Goal: Browse casually: Explore the website without a specific task or goal

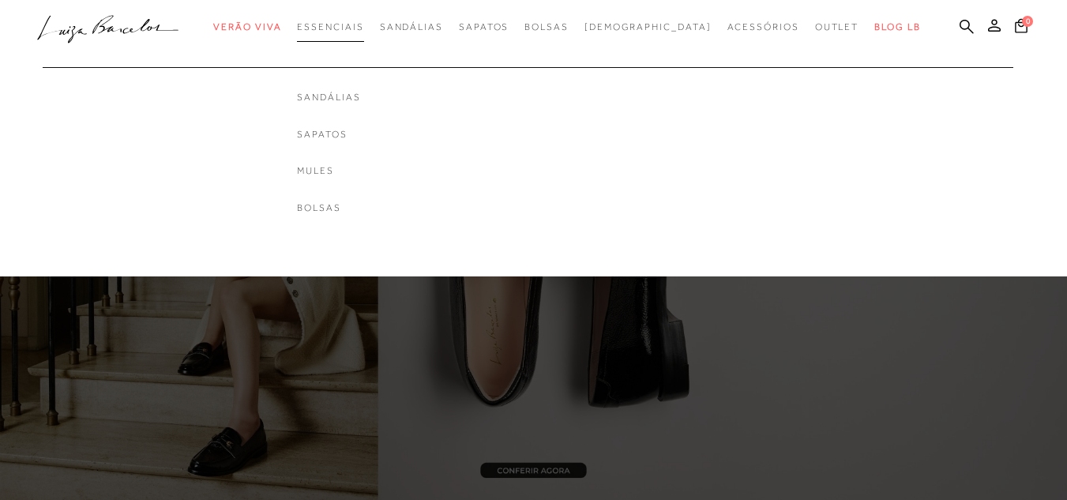
click at [351, 23] on span "Essenciais" at bounding box center [330, 26] width 66 height 11
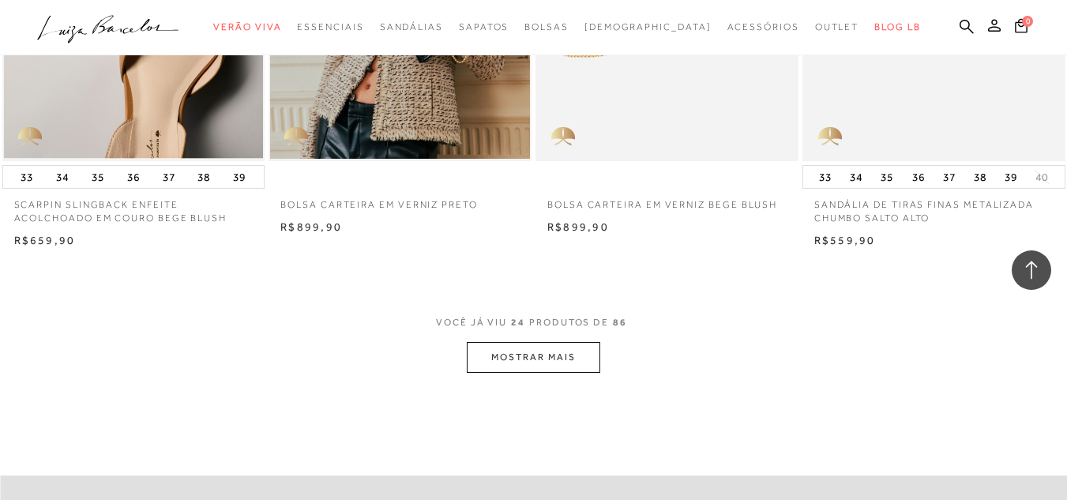
scroll to position [2843, 0]
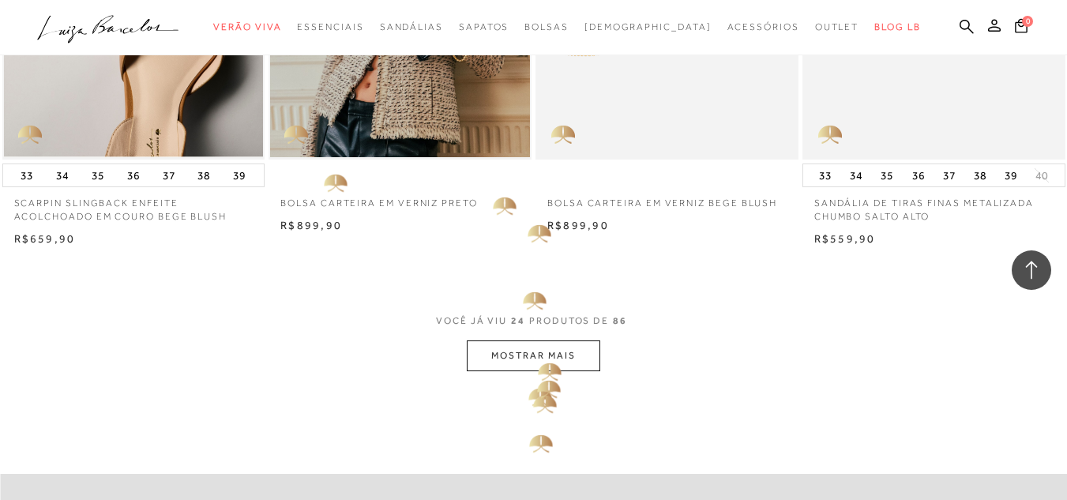
click at [541, 357] on button "MOSTRAR MAIS" at bounding box center [533, 355] width 133 height 31
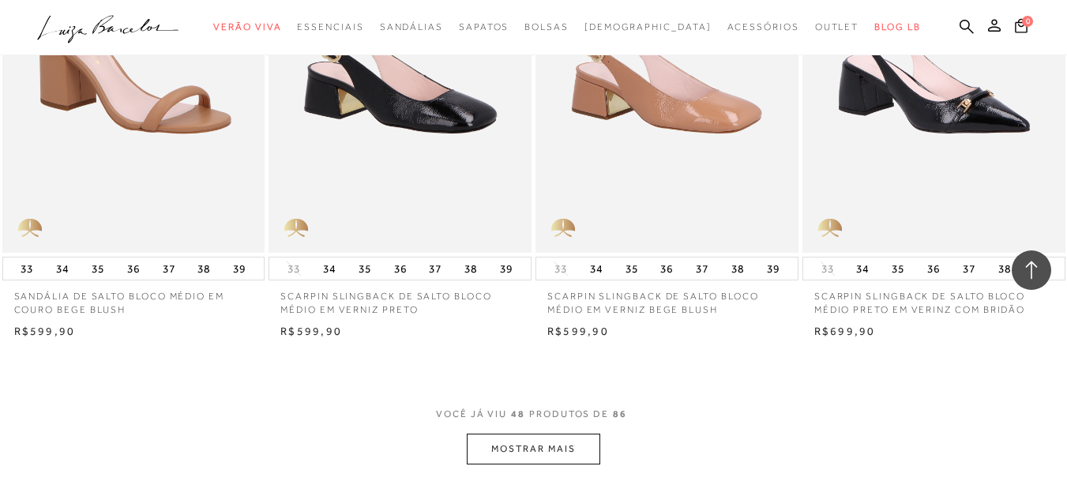
scroll to position [5765, 0]
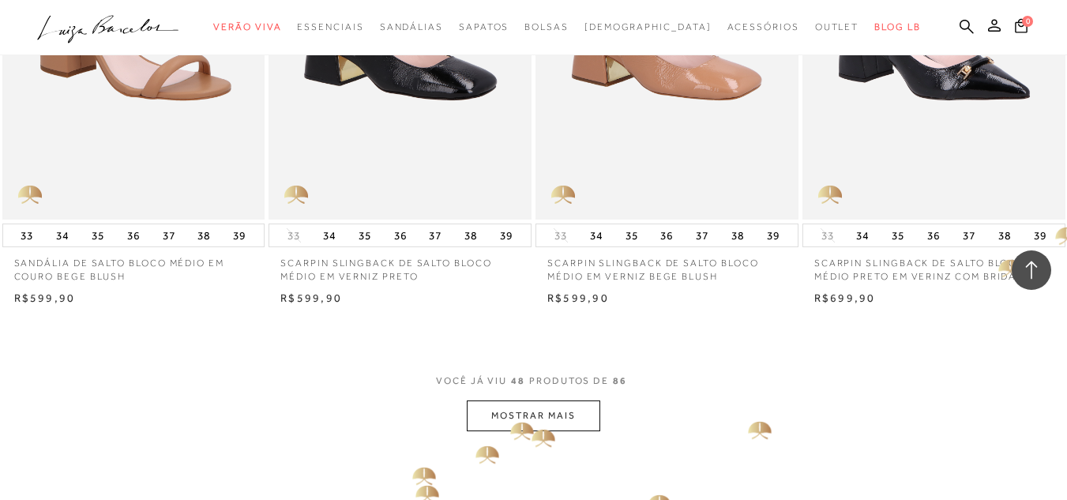
click at [540, 421] on button "MOSTRAR MAIS" at bounding box center [533, 415] width 133 height 31
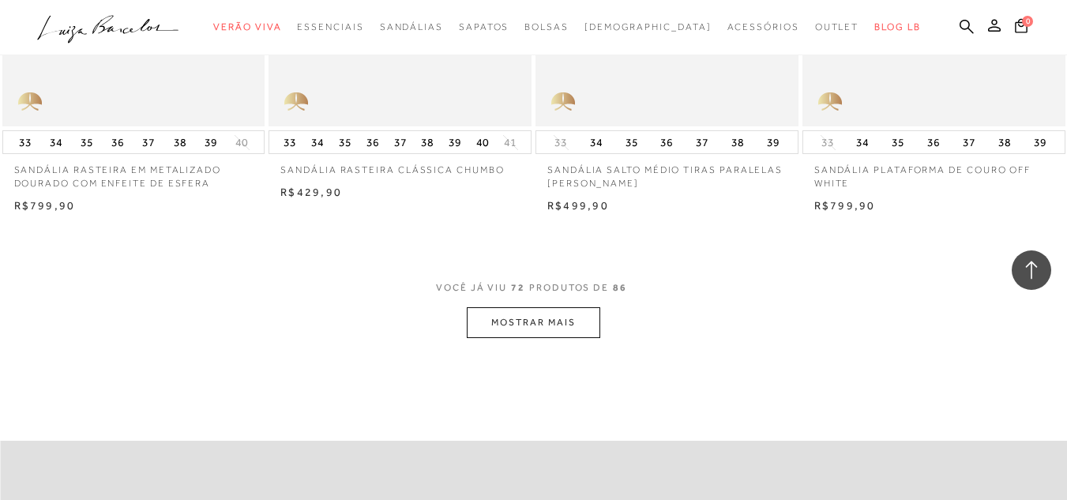
scroll to position [8925, 0]
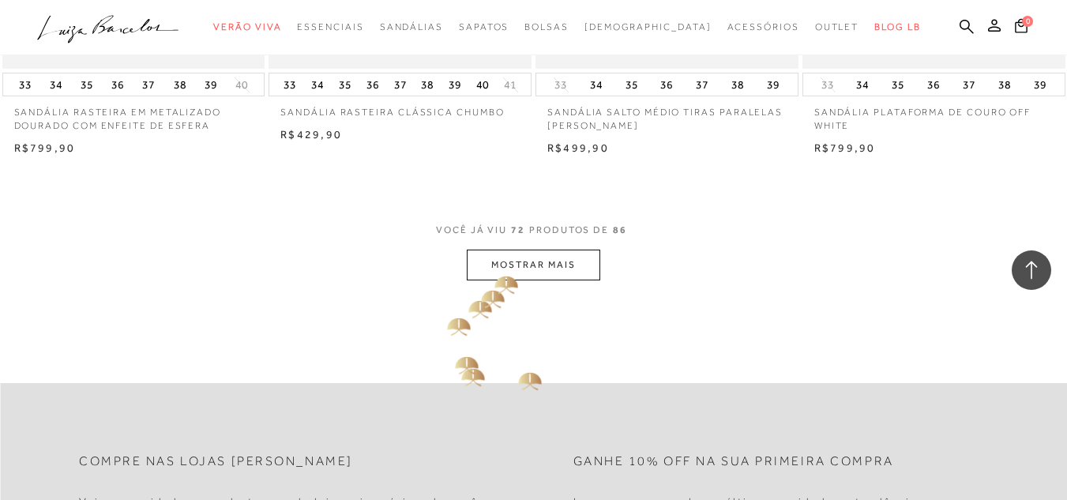
click at [496, 271] on button "MOSTRAR MAIS" at bounding box center [533, 265] width 133 height 31
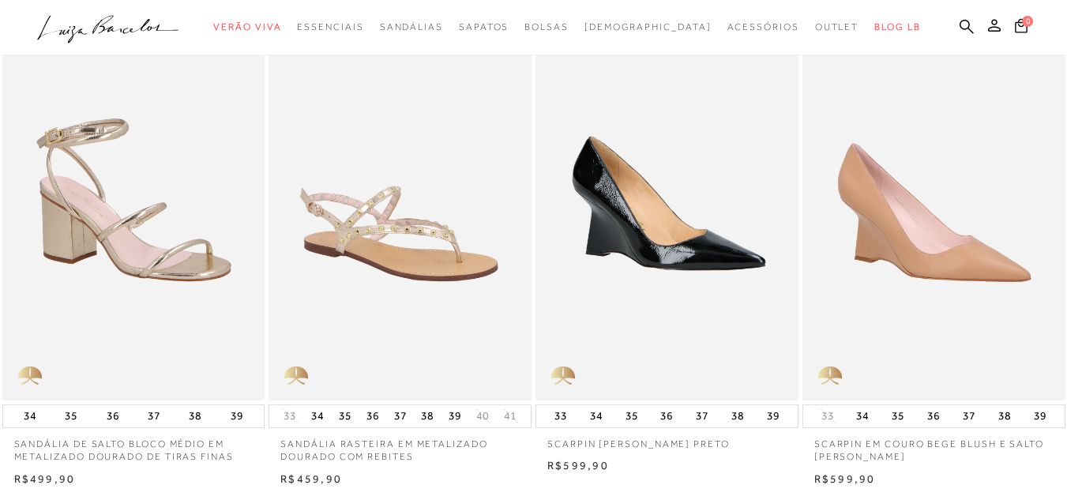
scroll to position [0, 0]
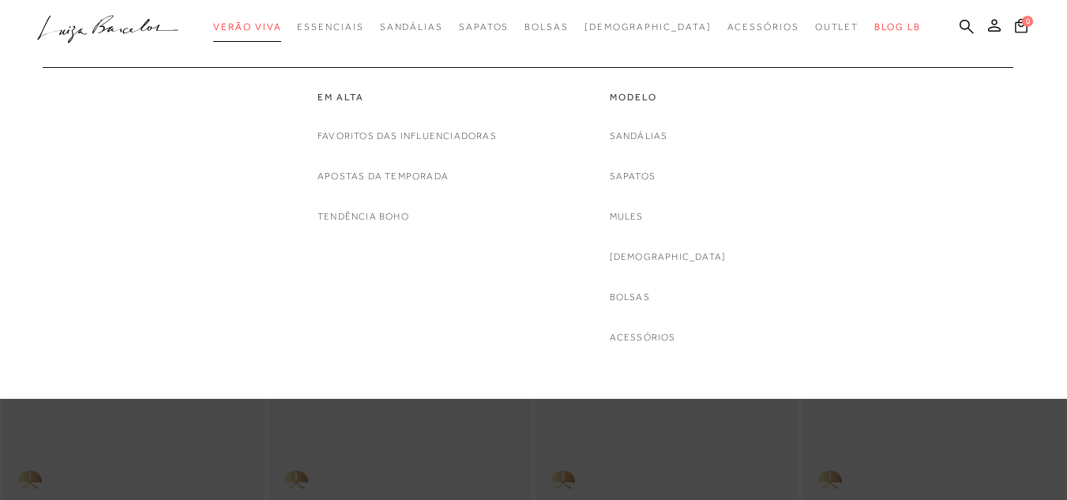
click at [275, 23] on span "Verão Viva" at bounding box center [247, 26] width 68 height 11
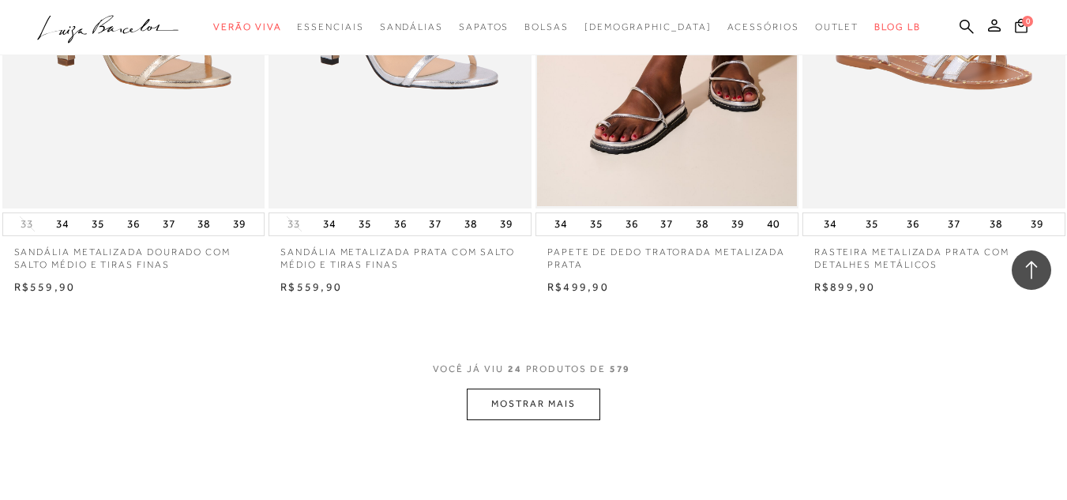
scroll to position [2843, 0]
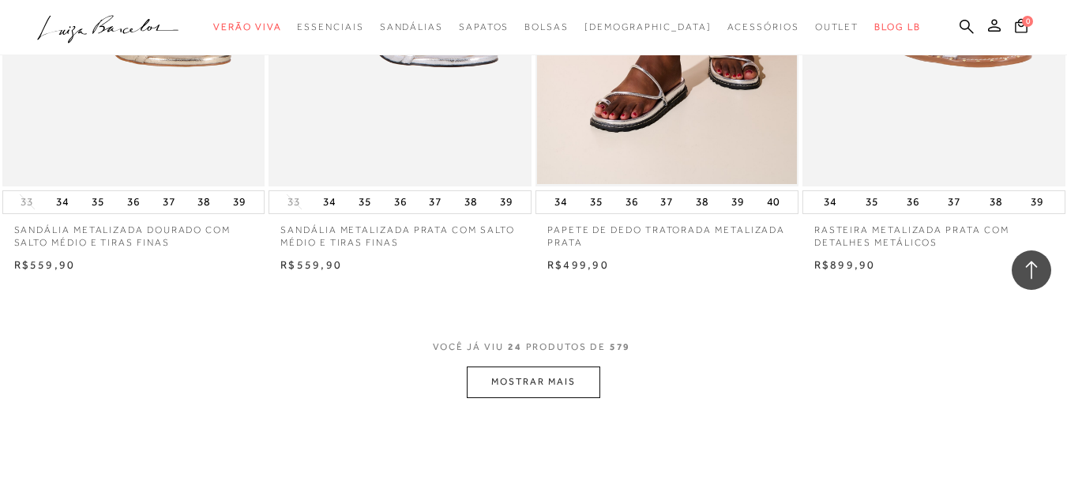
click at [569, 385] on button "MOSTRAR MAIS" at bounding box center [533, 381] width 133 height 31
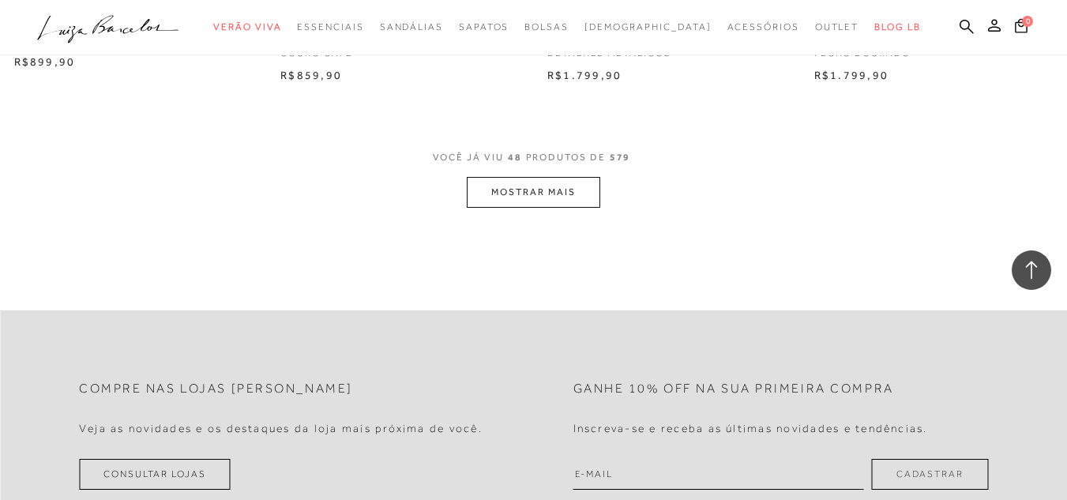
scroll to position [6081, 0]
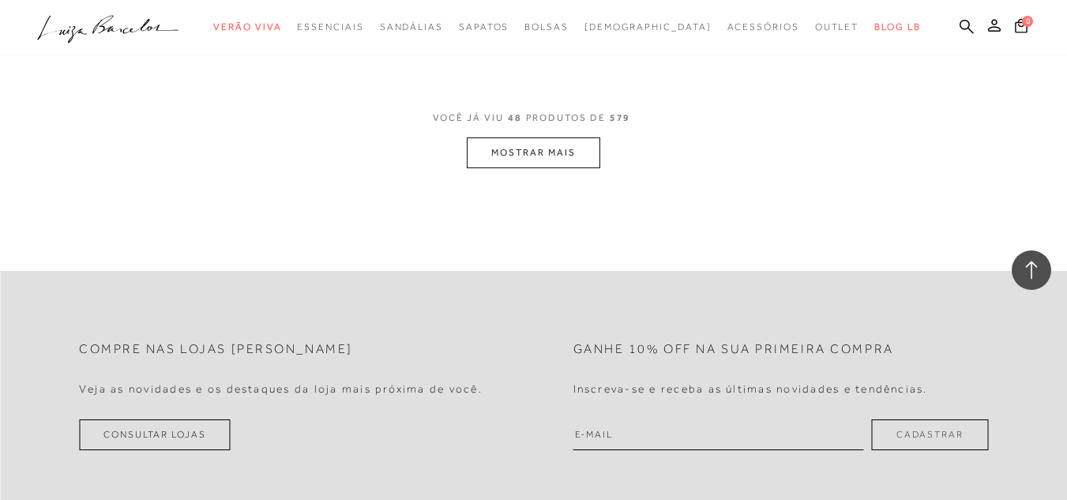
click at [579, 156] on button "MOSTRAR MAIS" at bounding box center [533, 152] width 133 height 31
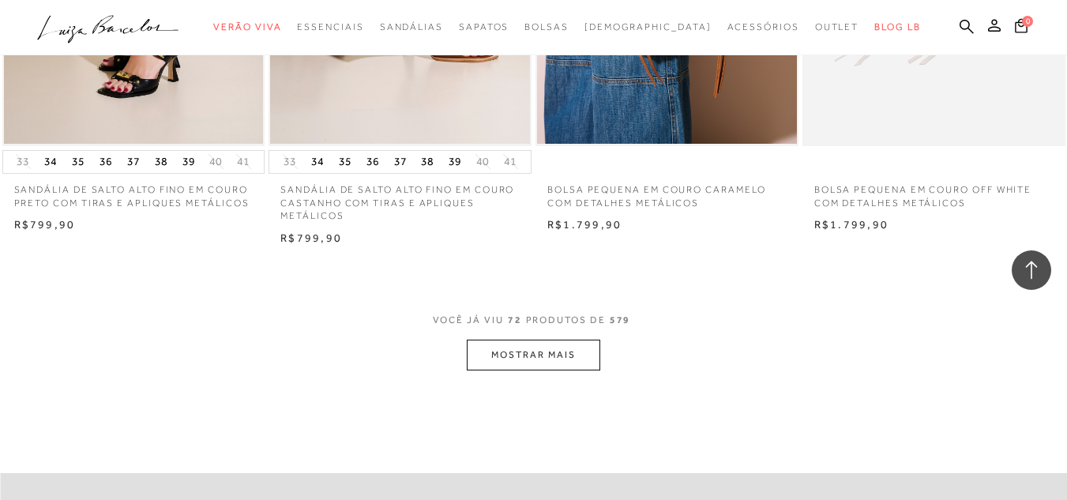
scroll to position [8925, 0]
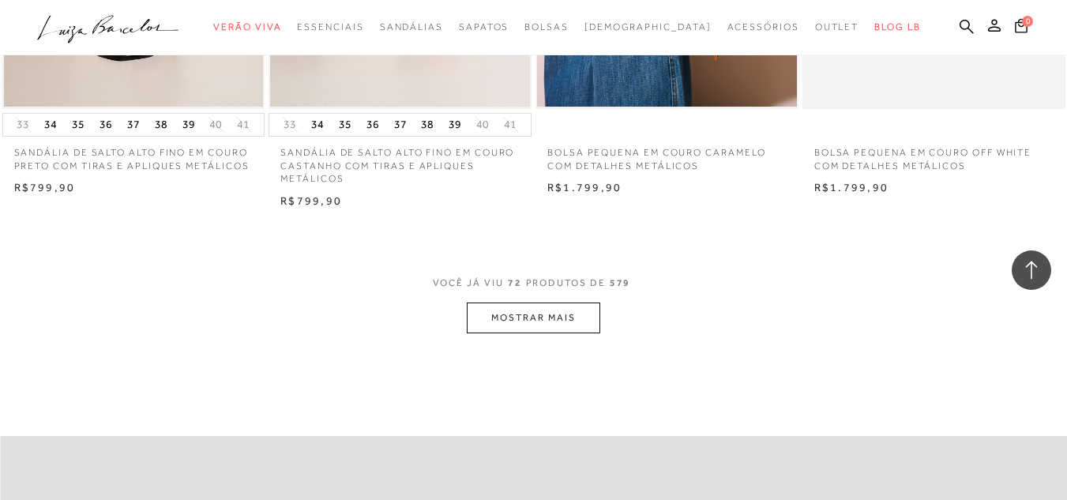
click at [539, 319] on button "MOSTRAR MAIS" at bounding box center [533, 317] width 133 height 31
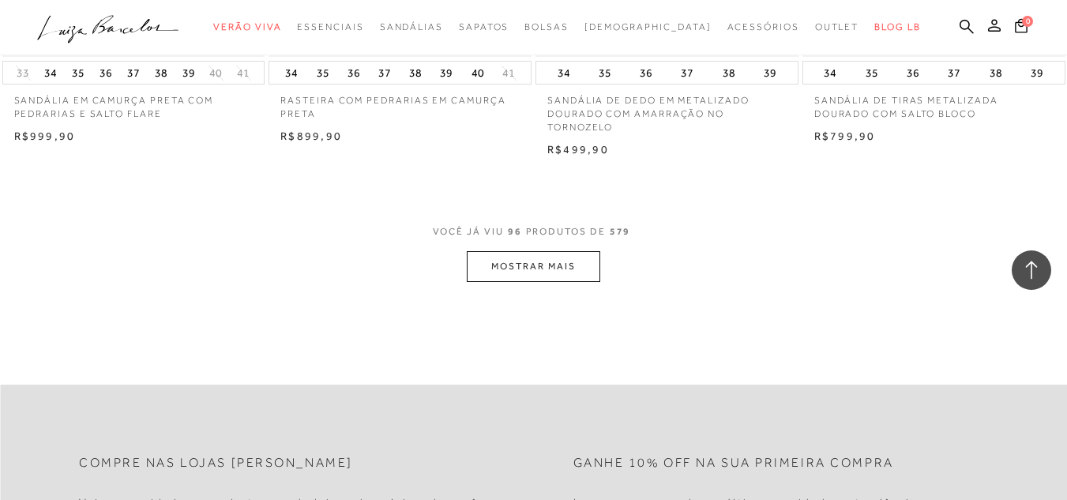
scroll to position [12005, 0]
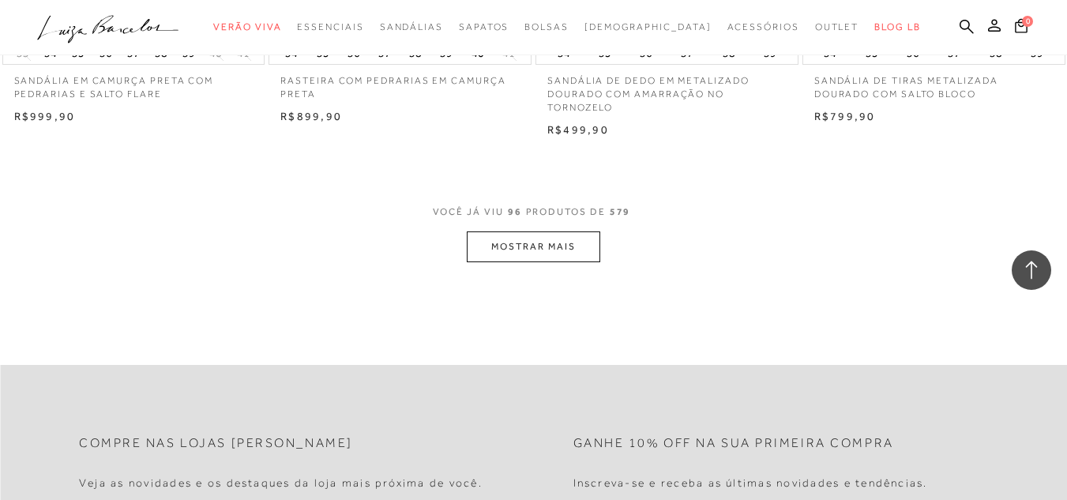
click at [579, 250] on button "MOSTRAR MAIS" at bounding box center [533, 246] width 133 height 31
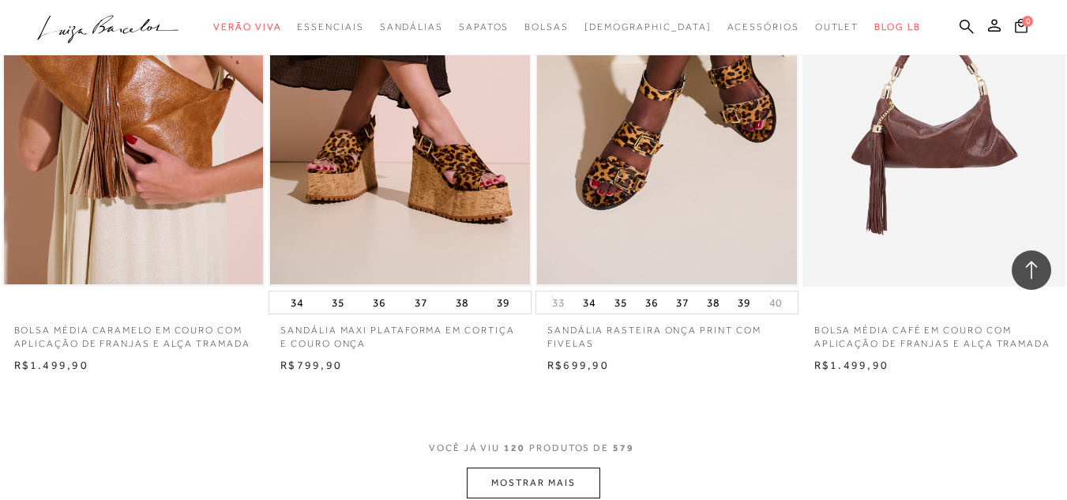
scroll to position [14769, 0]
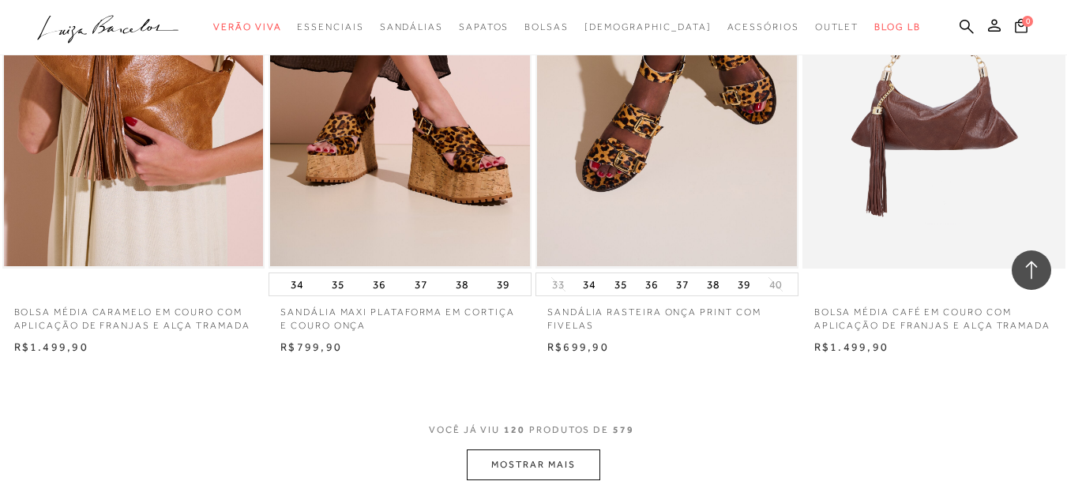
click at [540, 472] on button "MOSTRAR MAIS" at bounding box center [533, 464] width 133 height 31
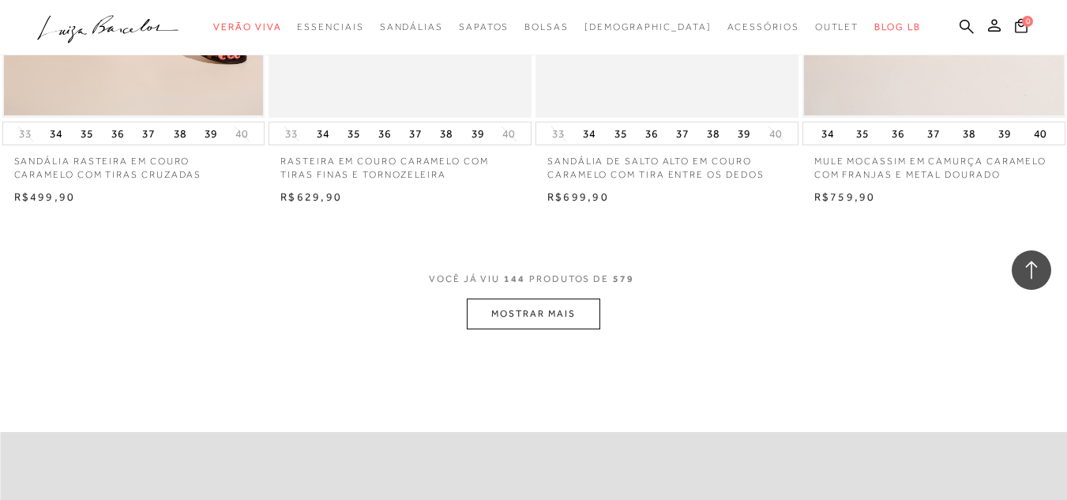
scroll to position [18007, 0]
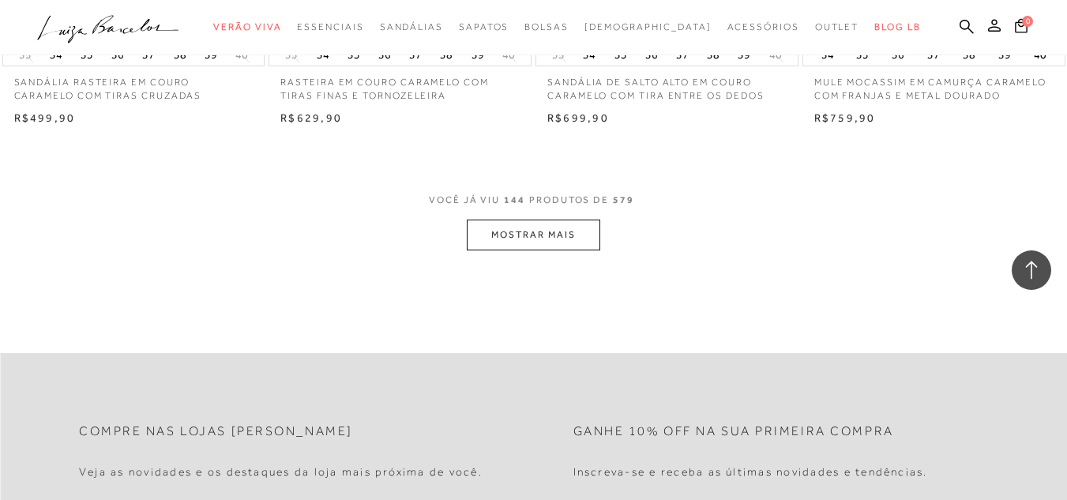
click at [538, 247] on button "MOSTRAR MAIS" at bounding box center [533, 235] width 133 height 31
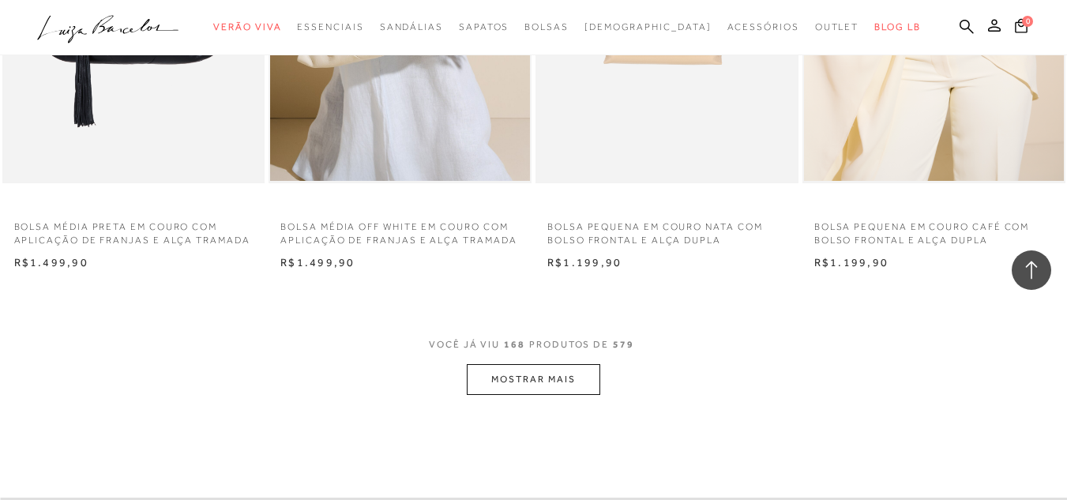
scroll to position [20851, 0]
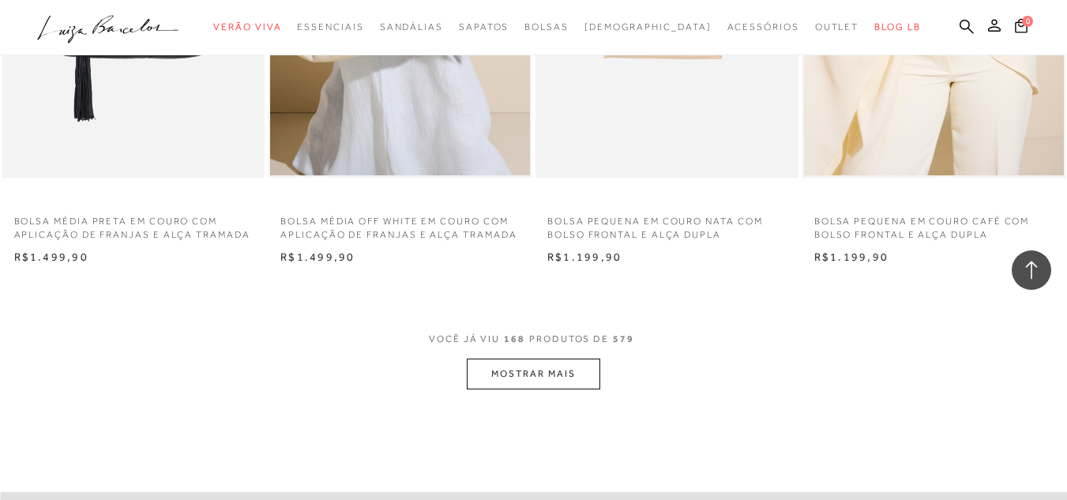
click at [571, 372] on button "MOSTRAR MAIS" at bounding box center [533, 374] width 133 height 31
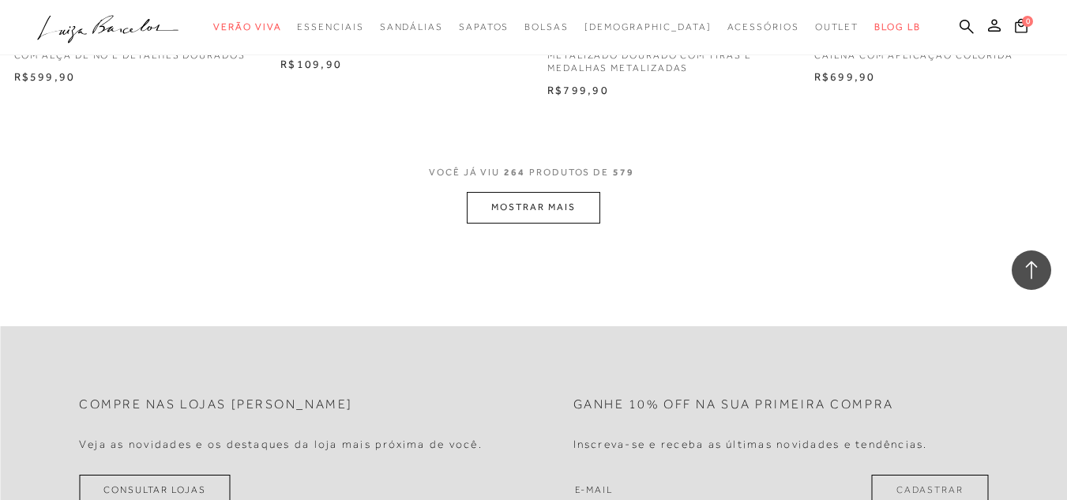
scroll to position [33092, 0]
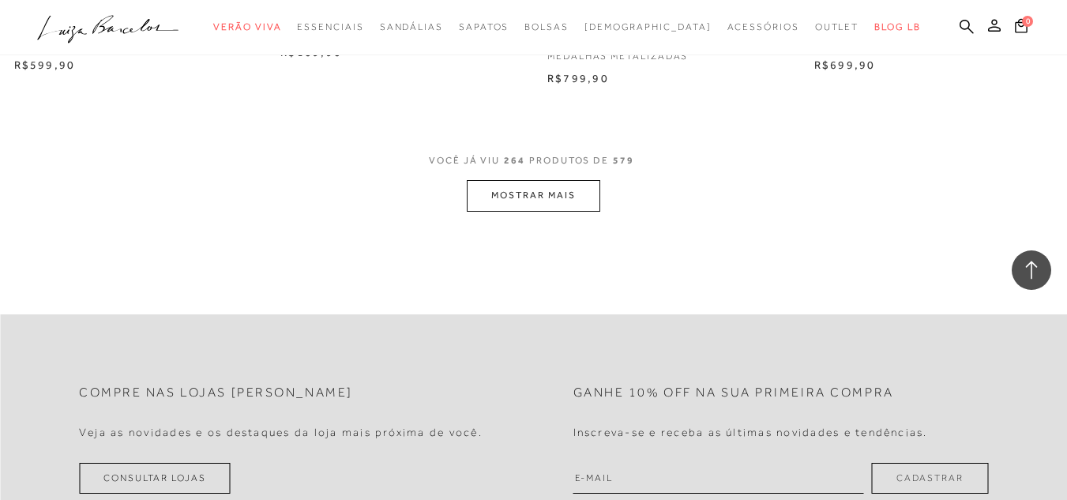
click at [515, 180] on button "MOSTRAR MAIS" at bounding box center [533, 195] width 133 height 31
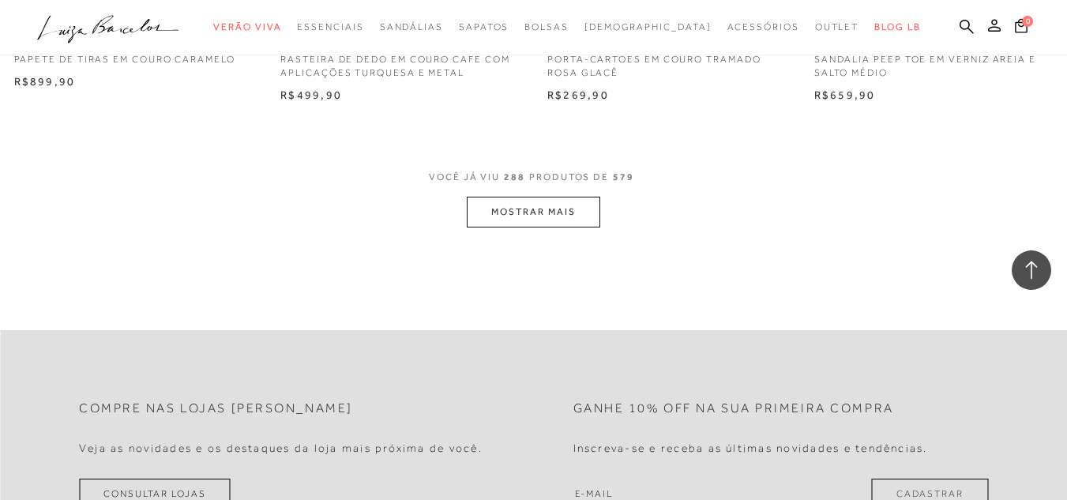
scroll to position [36094, 0]
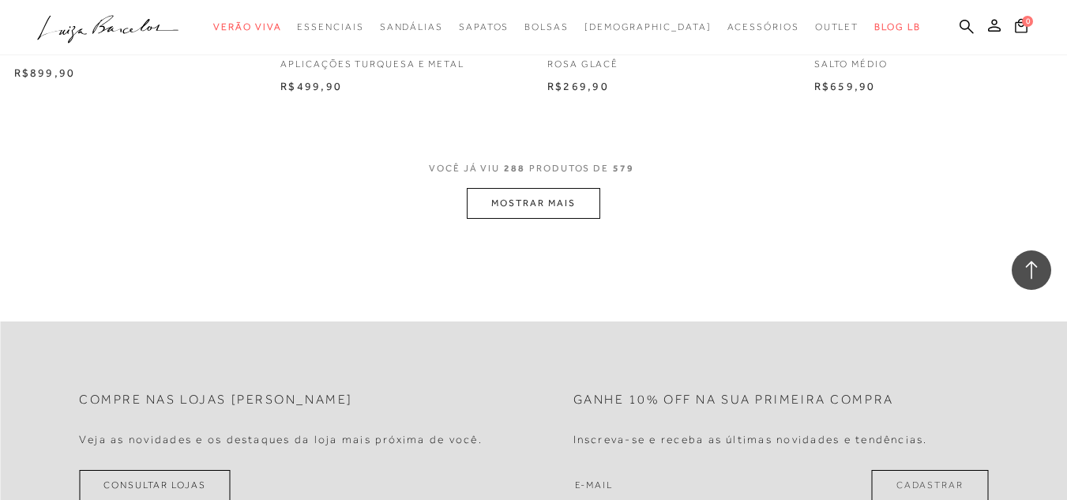
click at [566, 194] on button "MOSTRAR MAIS" at bounding box center [533, 203] width 133 height 31
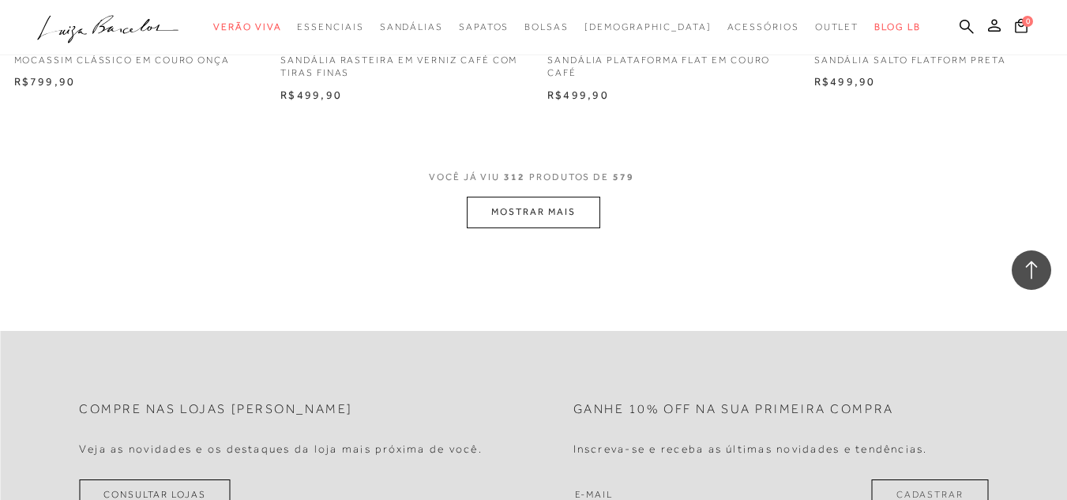
scroll to position [39095, 0]
click at [509, 212] on button "MOSTRAR MAIS" at bounding box center [533, 210] width 133 height 31
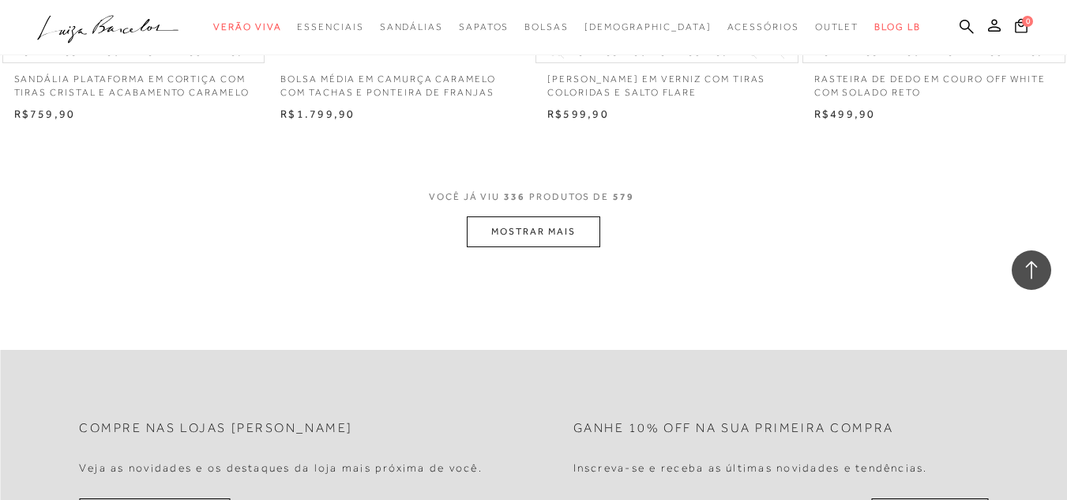
scroll to position [41938, 0]
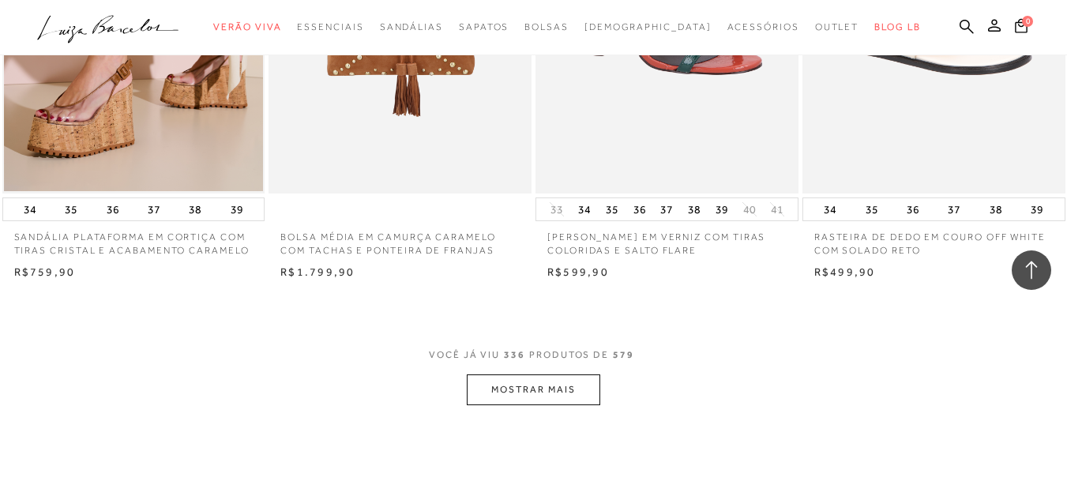
click at [521, 393] on button "MOSTRAR MAIS" at bounding box center [533, 389] width 133 height 31
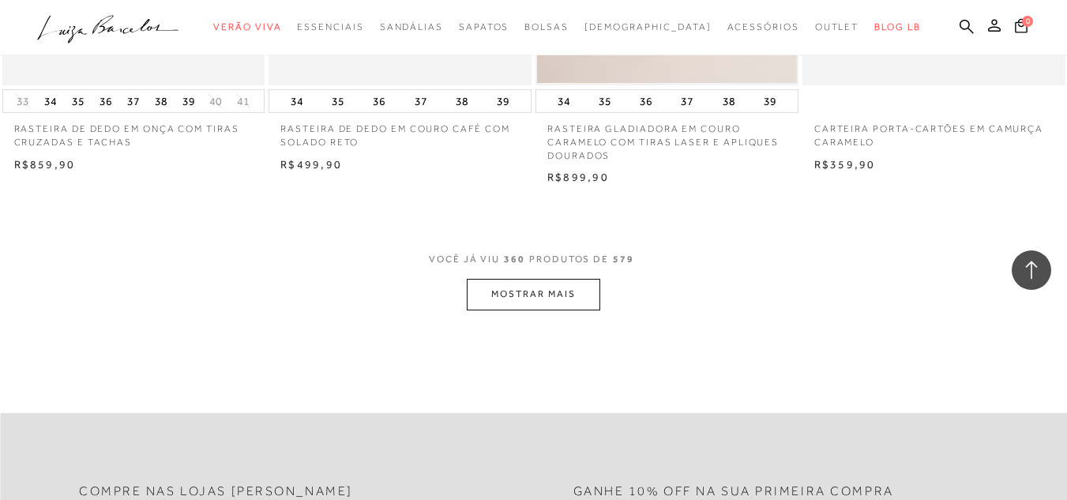
scroll to position [45097, 0]
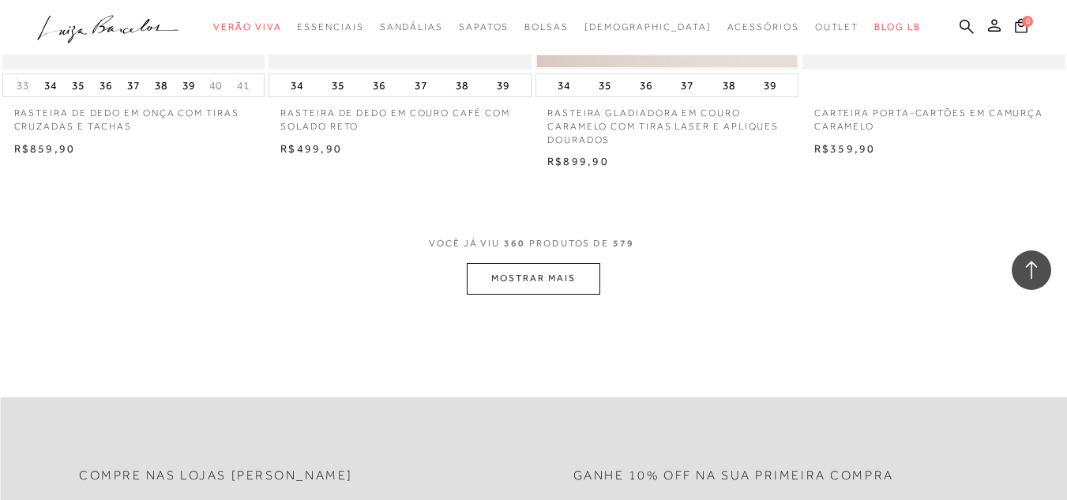
click at [549, 277] on button "MOSTRAR MAIS" at bounding box center [533, 278] width 133 height 31
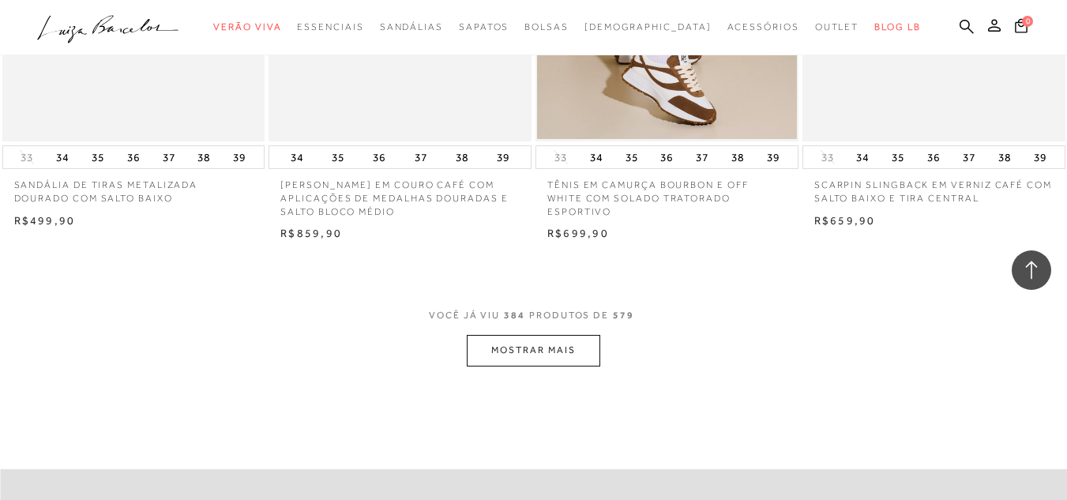
scroll to position [48098, 0]
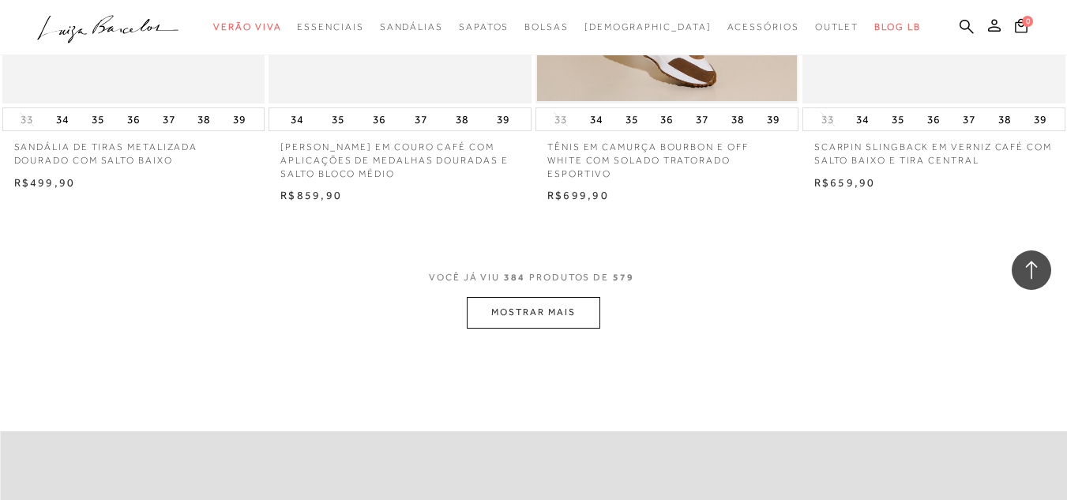
click at [543, 309] on button "MOSTRAR MAIS" at bounding box center [533, 312] width 133 height 31
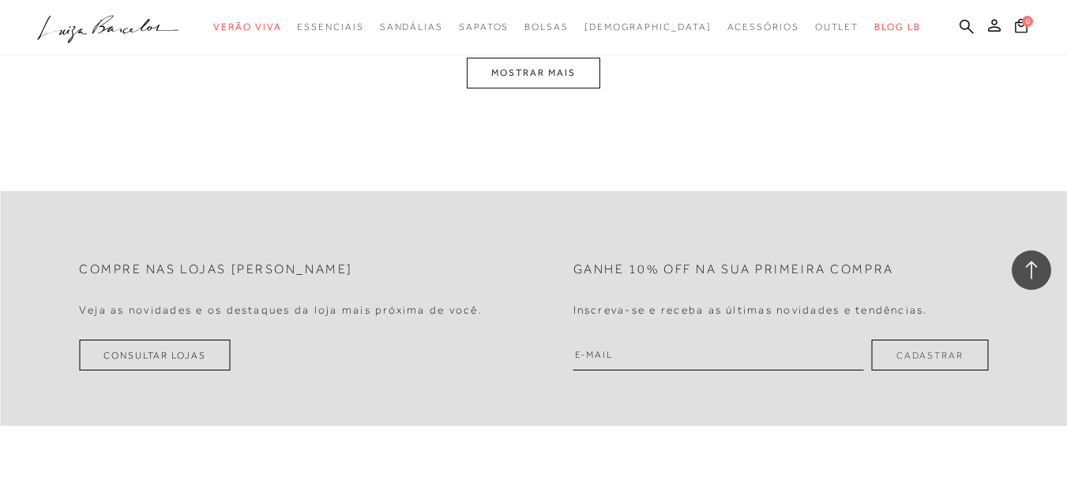
scroll to position [51337, 0]
click at [558, 77] on button "MOSTRAR MAIS" at bounding box center [533, 72] width 133 height 31
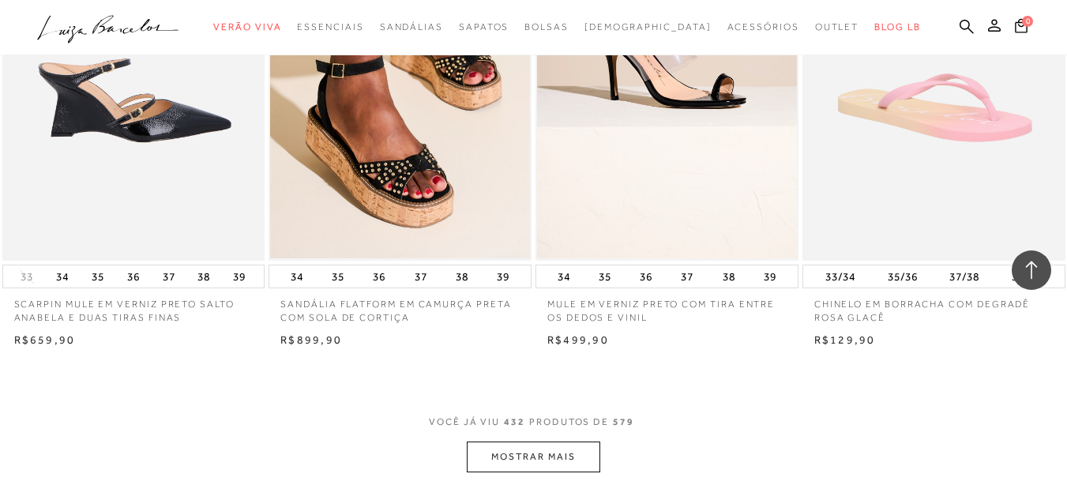
scroll to position [54042, 0]
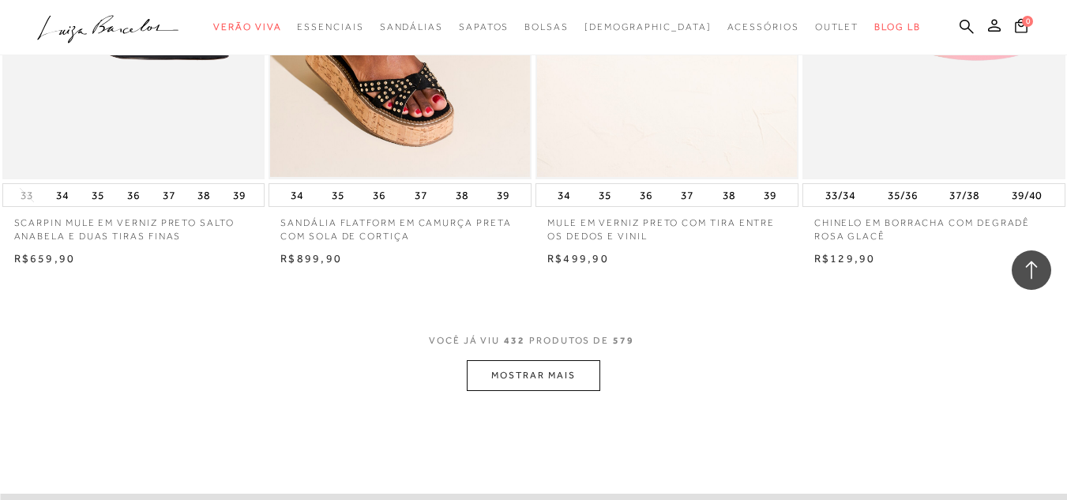
click at [548, 386] on button "MOSTRAR MAIS" at bounding box center [533, 375] width 133 height 31
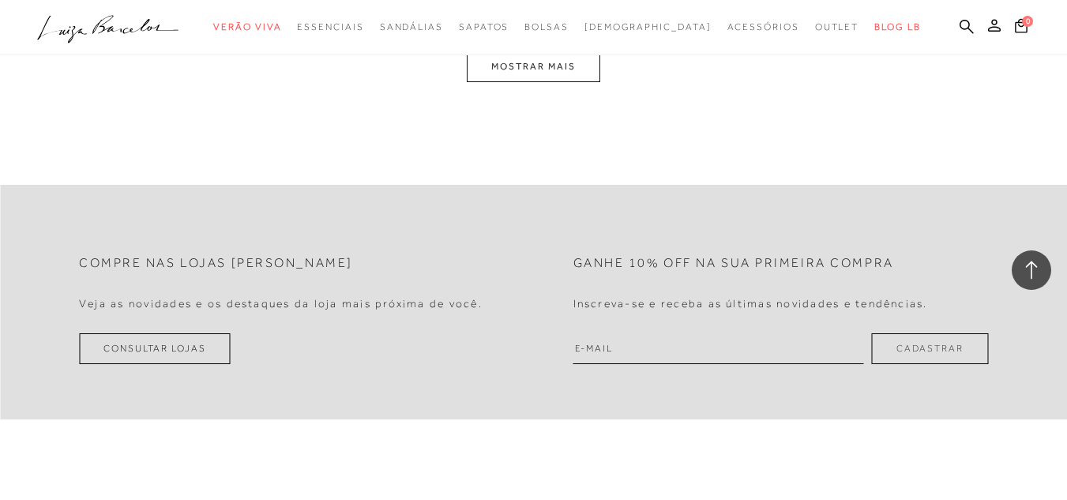
scroll to position [57123, 0]
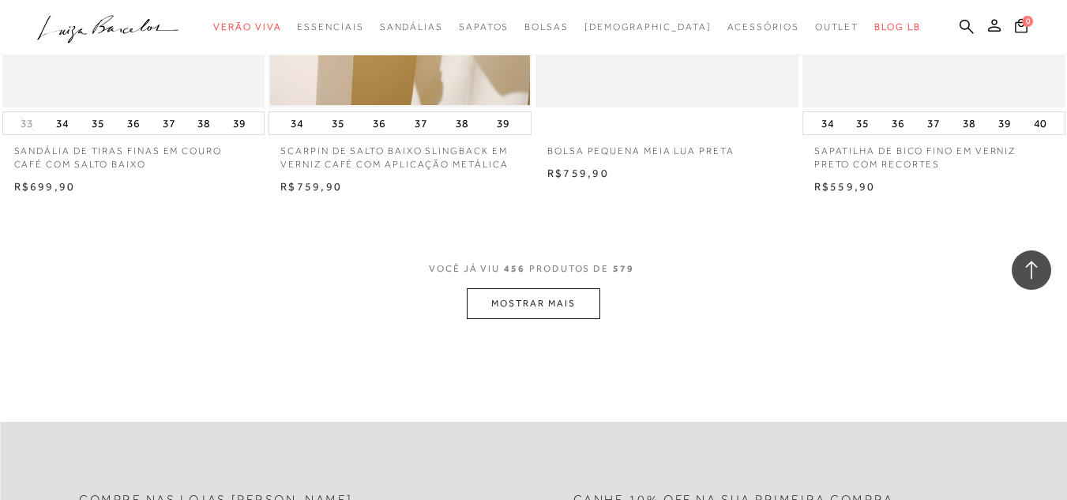
click at [524, 319] on button "MOSTRAR MAIS" at bounding box center [533, 303] width 133 height 31
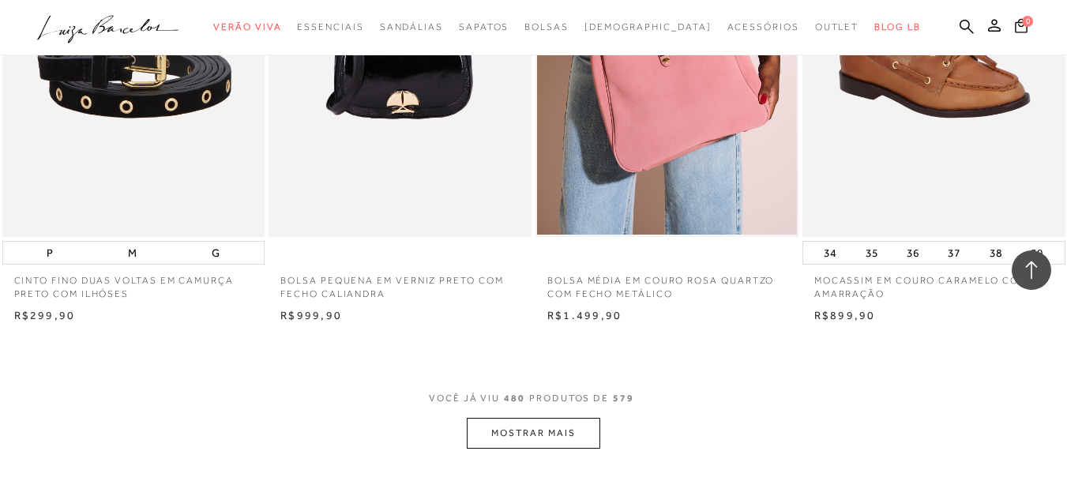
scroll to position [60203, 0]
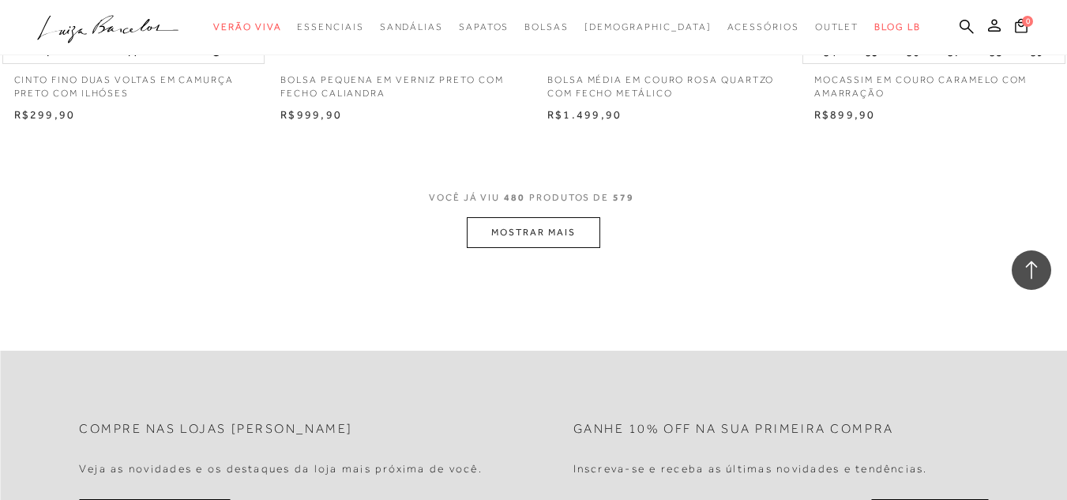
click at [562, 223] on button "MOSTRAR MAIS" at bounding box center [533, 232] width 133 height 31
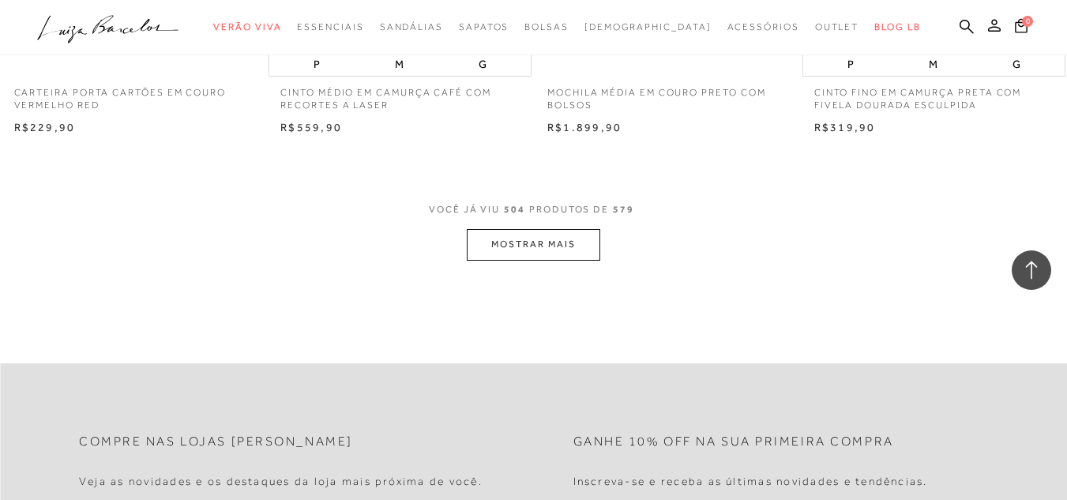
scroll to position [63204, 0]
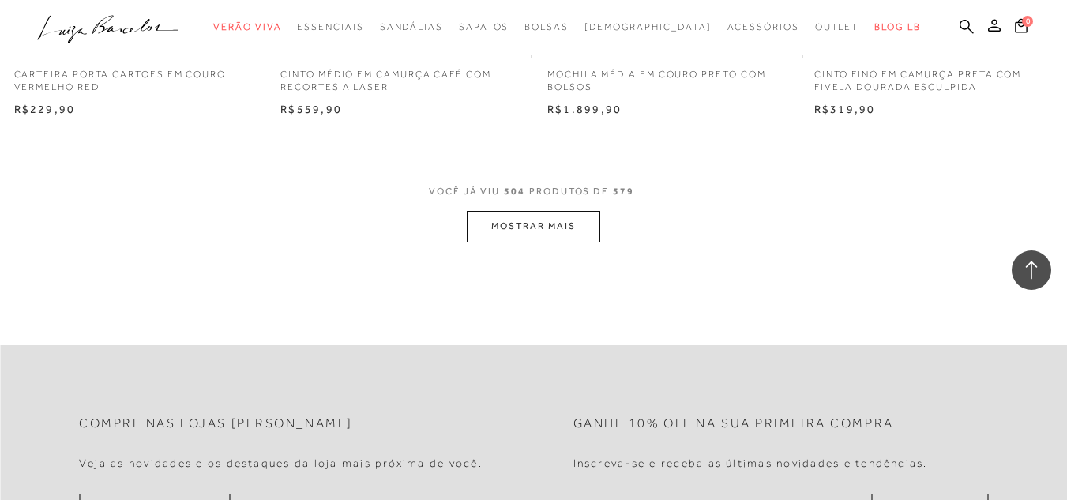
click at [529, 211] on button "MOSTRAR MAIS" at bounding box center [533, 226] width 133 height 31
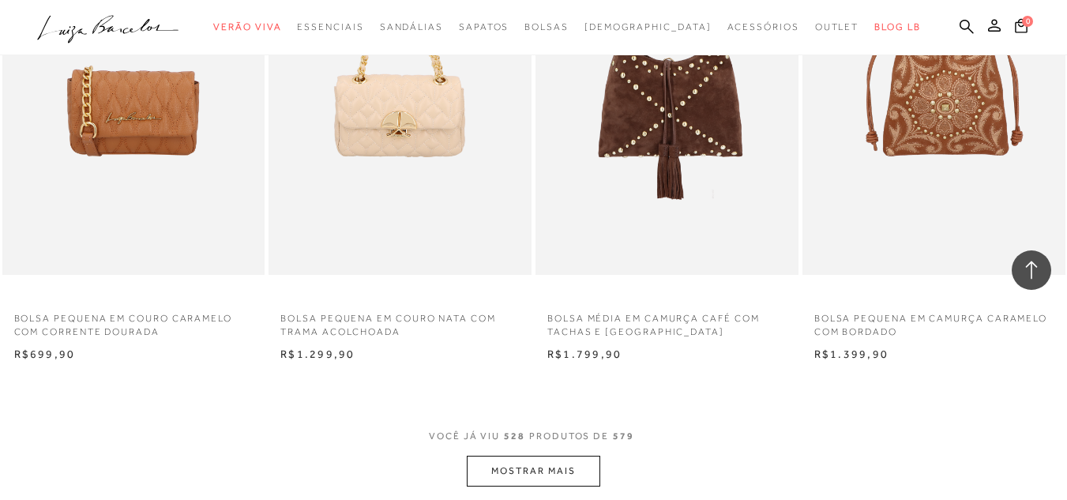
scroll to position [66205, 0]
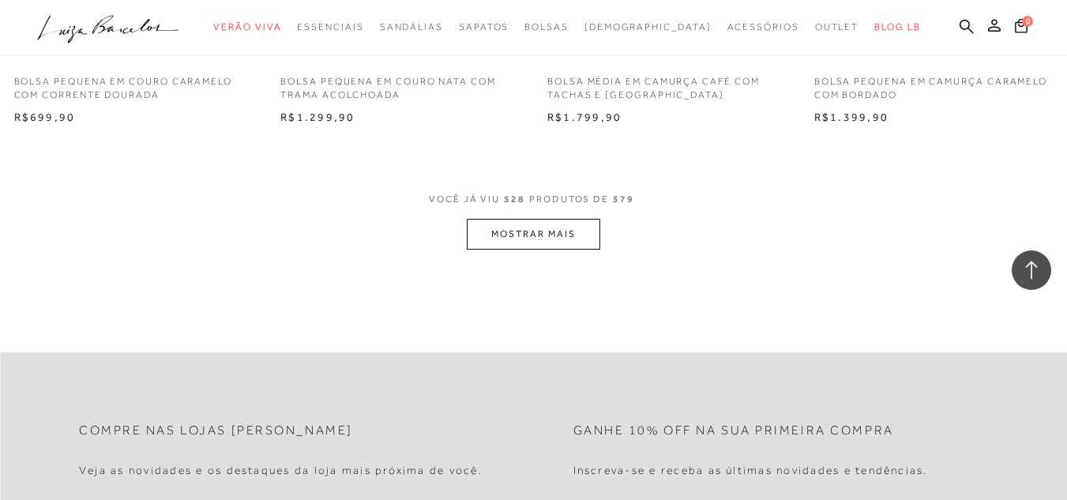
click at [562, 220] on button "MOSTRAR MAIS" at bounding box center [533, 234] width 133 height 31
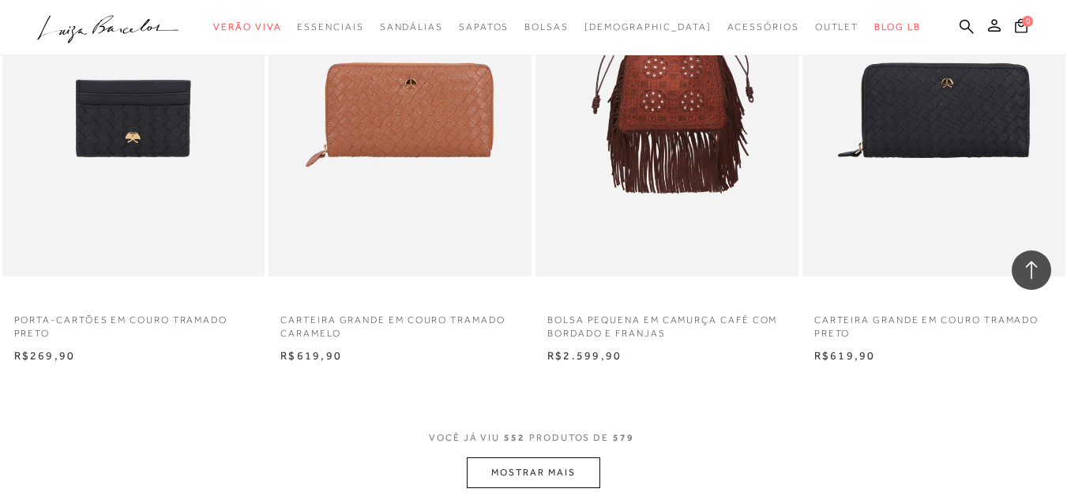
scroll to position [69128, 0]
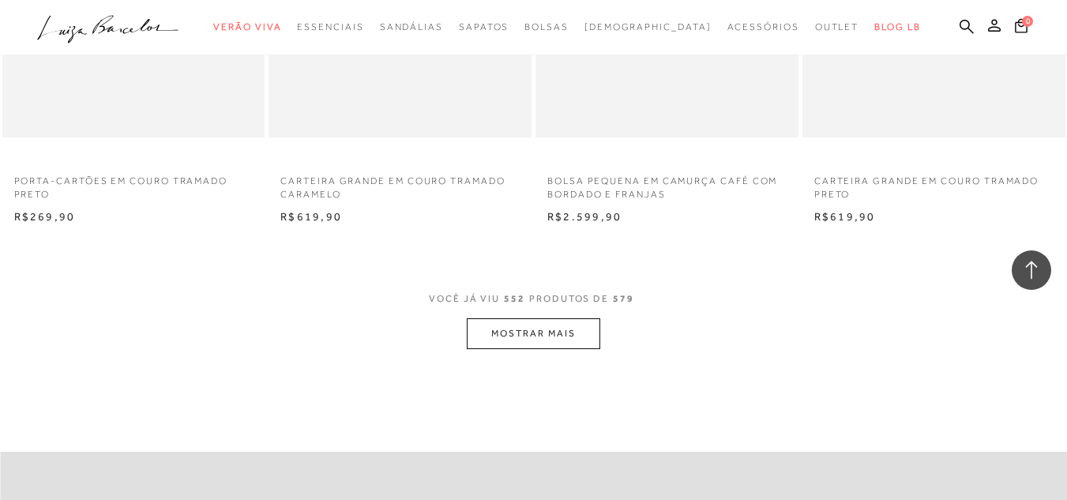
click at [547, 323] on button "MOSTRAR MAIS" at bounding box center [533, 333] width 133 height 31
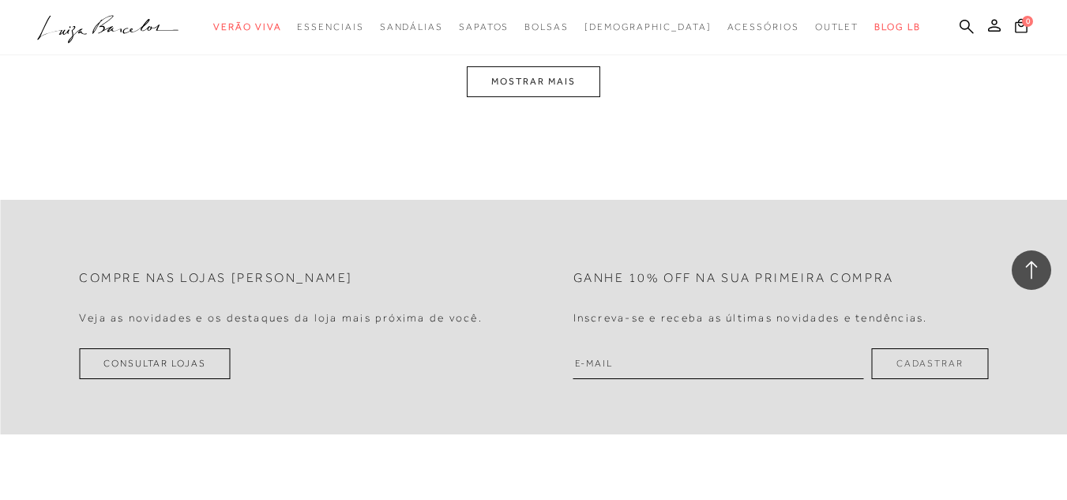
scroll to position [72408, 0]
